Goal: Information Seeking & Learning: Learn about a topic

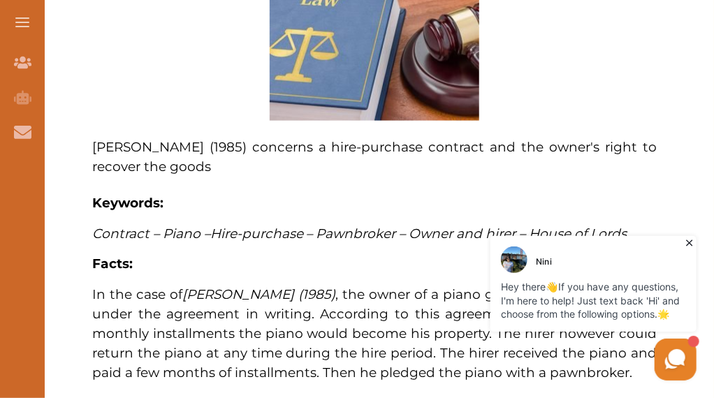
scroll to position [629, 0]
drag, startPoint x: 252, startPoint y: 145, endPoint x: 333, endPoint y: 245, distance: 128.8
click at [0, 0] on span "In the case of Helby v Matthews (1985) , the owner of a piano gave possession t…" at bounding box center [0, 0] width 0 height 0
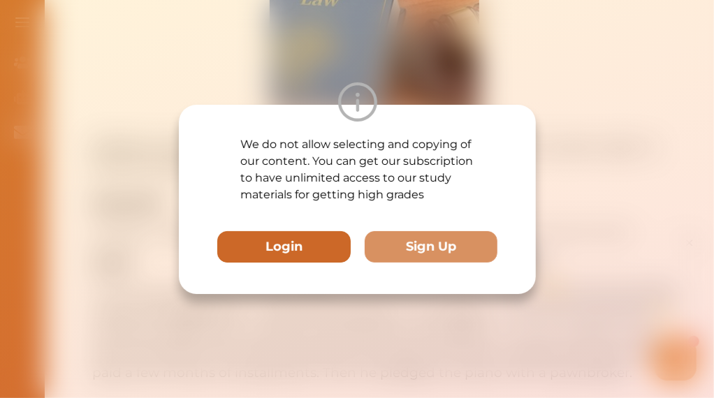
click at [319, 240] on button "Login" at bounding box center [284, 246] width 134 height 31
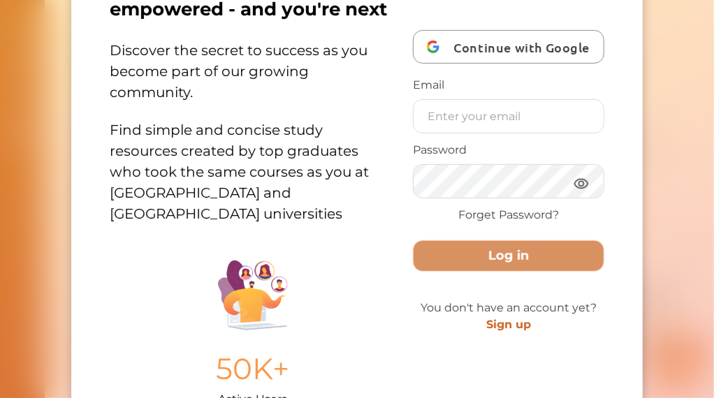
scroll to position [0, 0]
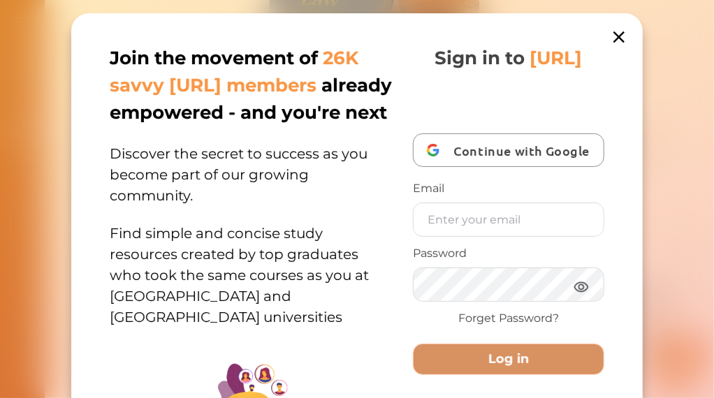
click at [610, 31] on icon at bounding box center [620, 37] width 20 height 20
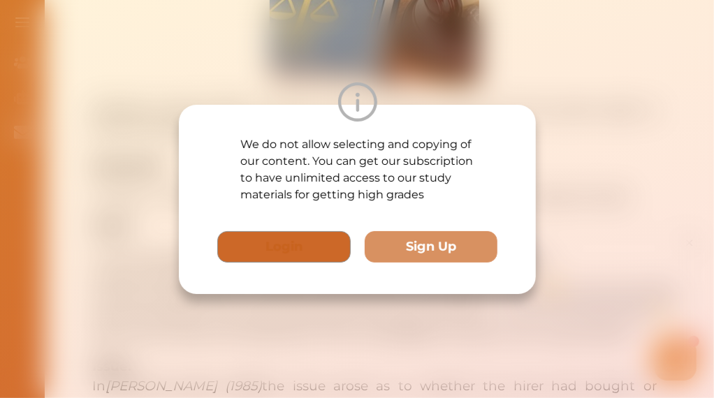
scroll to position [699, 0]
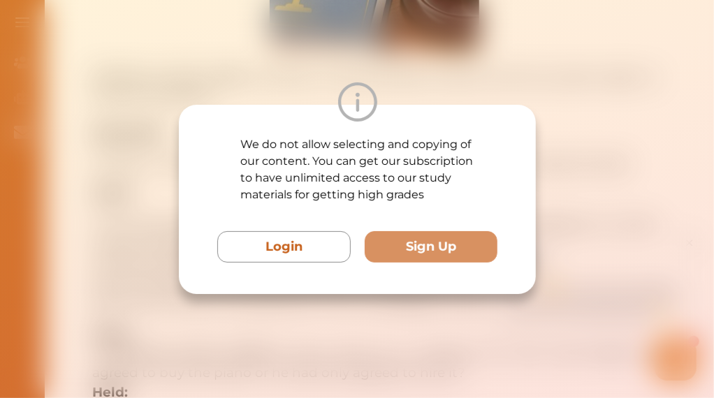
click at [359, 59] on div "We do not allow selecting and copying of our content. You can get our subscript…" at bounding box center [357, 199] width 714 height 398
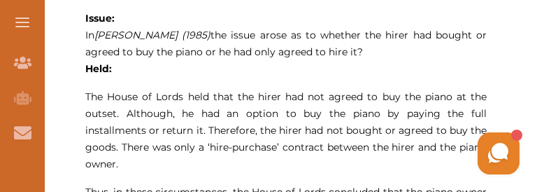
scroll to position [1225, 0]
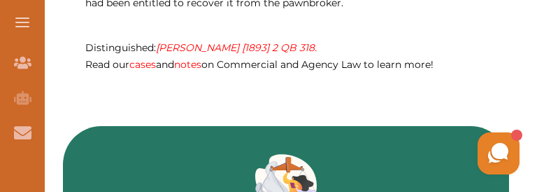
click at [224, 54] on em "[PERSON_NAME] [1893] 2 QB 318." at bounding box center [236, 47] width 161 height 13
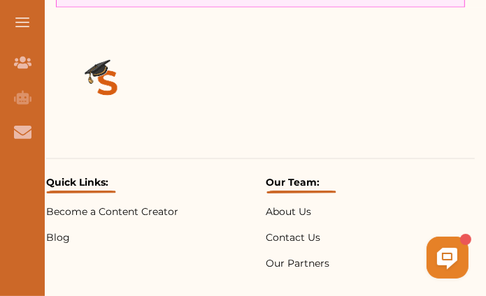
scroll to position [1328, 0]
